Goal: Transaction & Acquisition: Purchase product/service

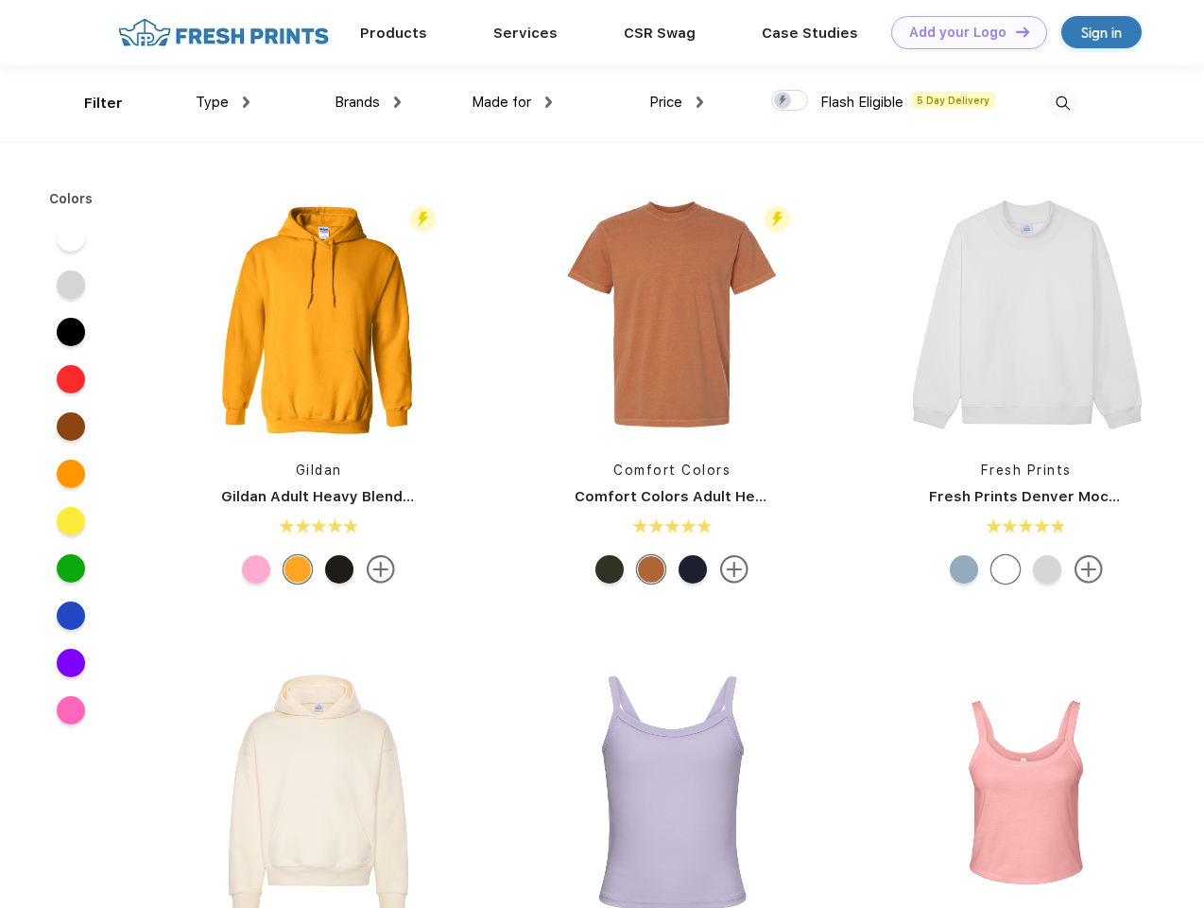
click at [962, 32] on link "Add your Logo Design Tool" at bounding box center [970, 32] width 156 height 33
click at [0, 0] on div "Design Tool" at bounding box center [0, 0] width 0 height 0
click at [1014, 31] on link "Add your Logo Design Tool" at bounding box center [970, 32] width 156 height 33
click at [91, 103] on div "Filter" at bounding box center [103, 104] width 39 height 22
click at [223, 102] on span "Type" at bounding box center [212, 102] width 33 height 17
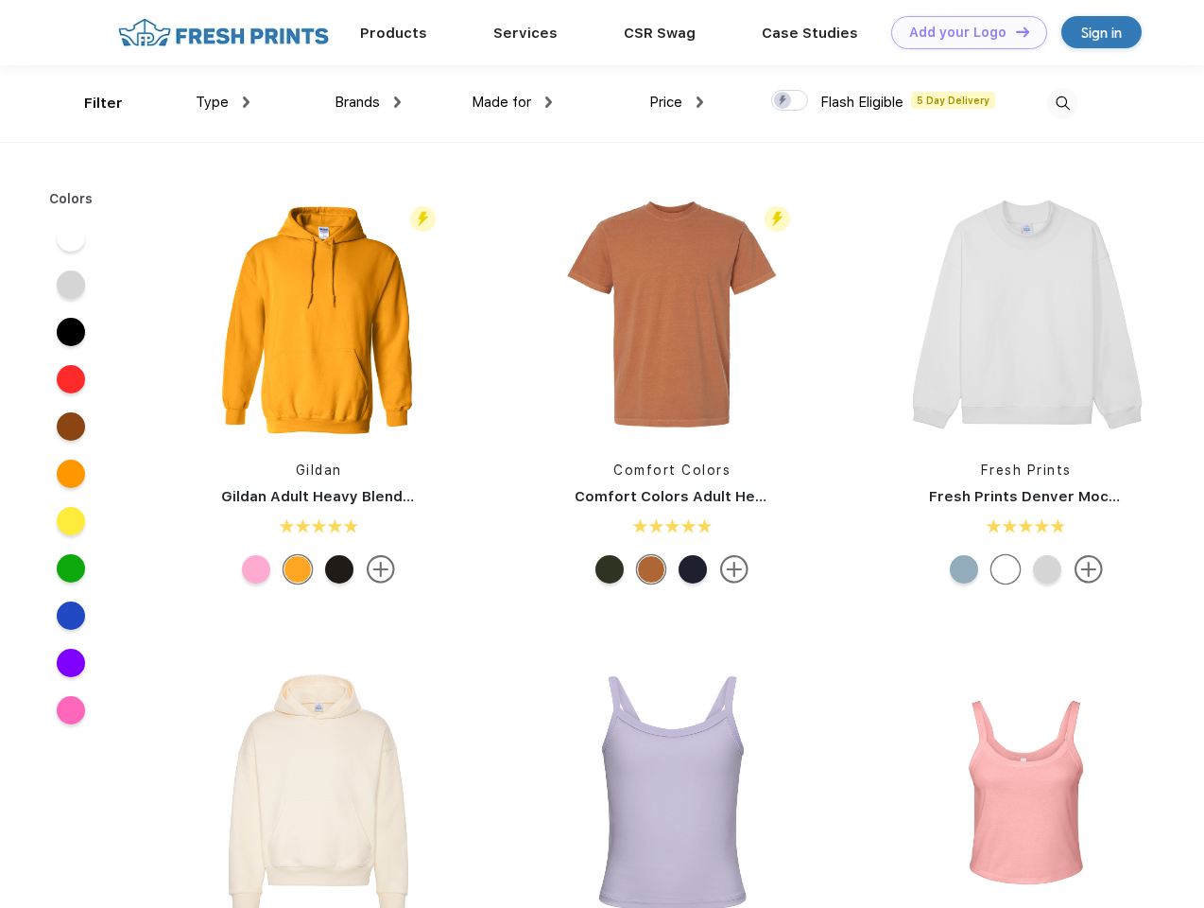
click at [368, 102] on span "Brands" at bounding box center [357, 102] width 45 height 17
click at [512, 102] on span "Made for" at bounding box center [502, 102] width 60 height 17
click at [677, 102] on span "Price" at bounding box center [666, 102] width 33 height 17
click at [790, 101] on div at bounding box center [789, 100] width 37 height 21
click at [784, 101] on input "checkbox" at bounding box center [777, 95] width 12 height 12
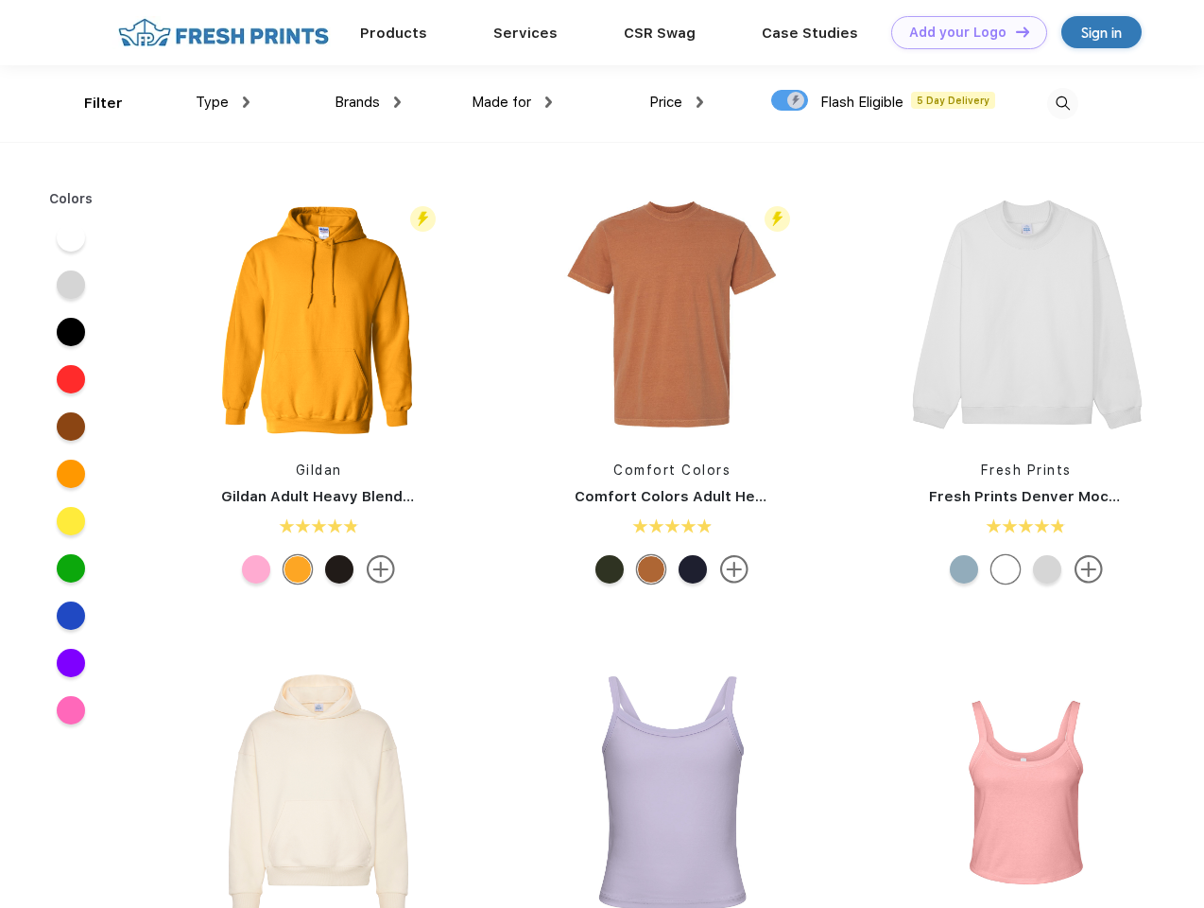
click at [1063, 103] on img at bounding box center [1063, 103] width 31 height 31
